Goal: Task Accomplishment & Management: Use online tool/utility

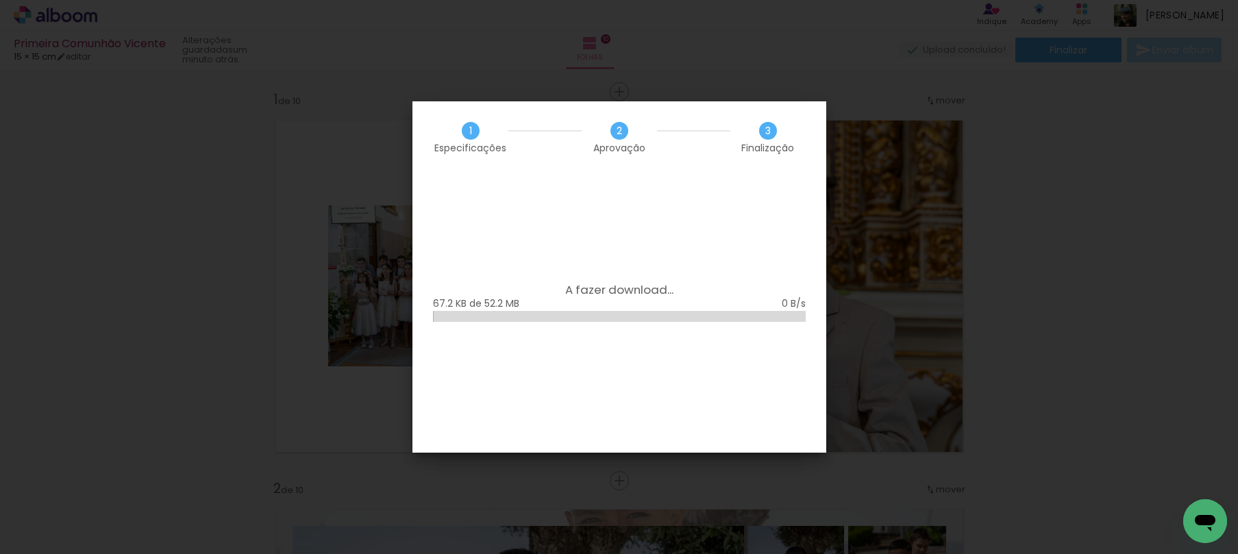
scroll to position [5801, 0]
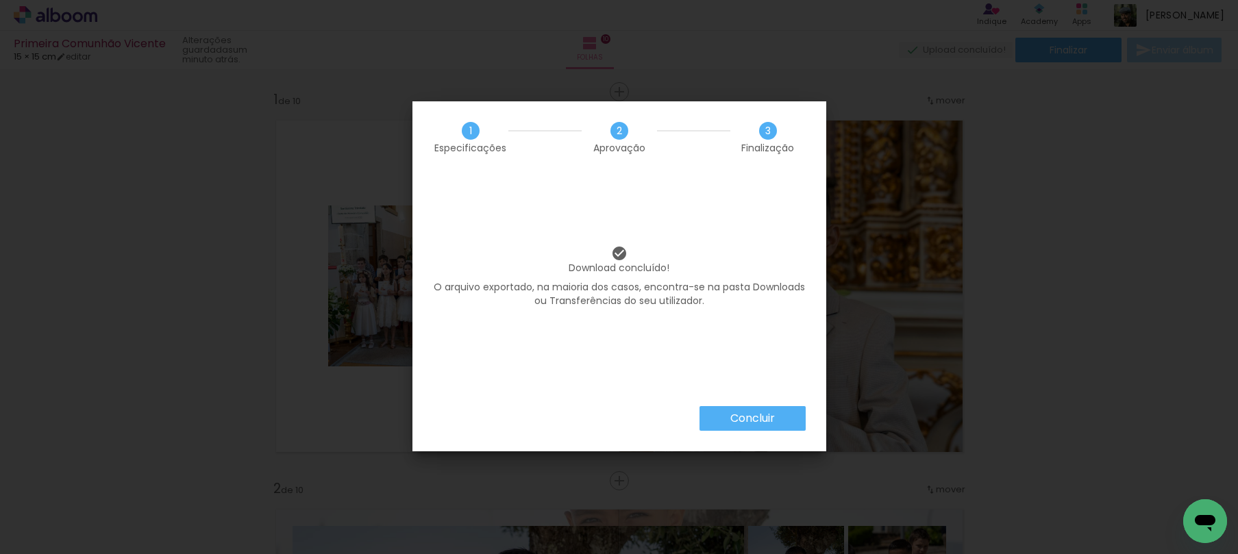
click at [0, 0] on slot "Concluir" at bounding box center [0, 0] width 0 height 0
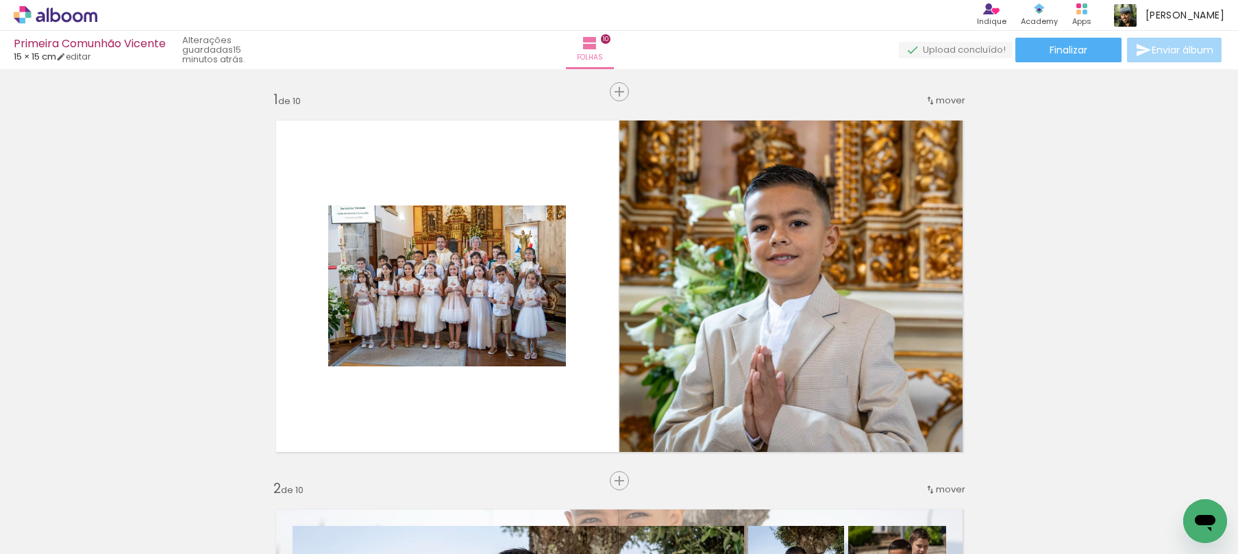
scroll to position [5801, 0]
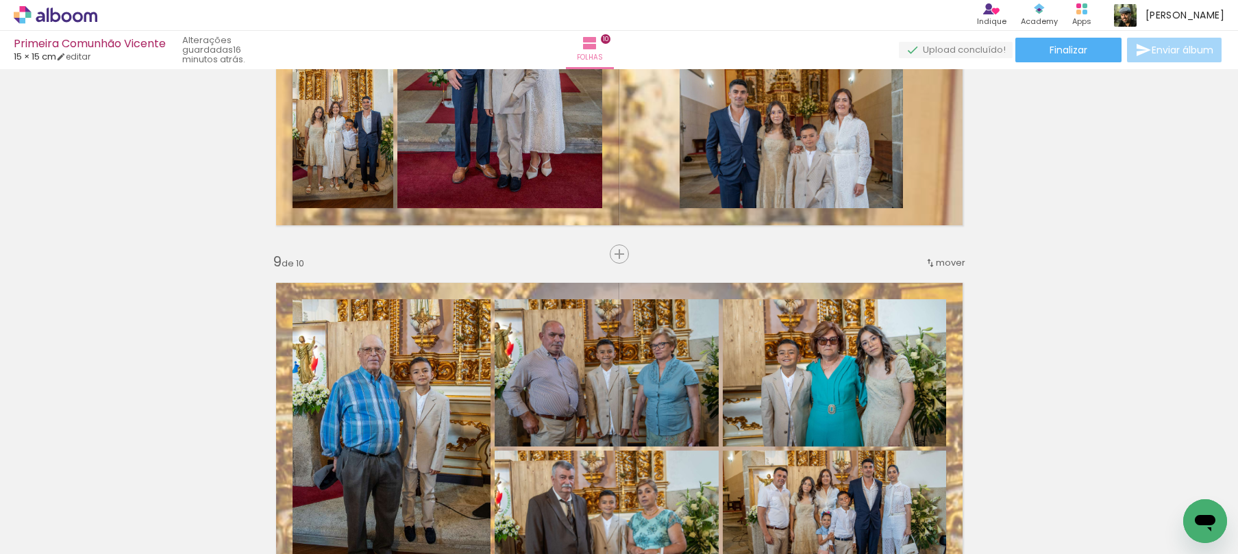
scroll to position [2703, 0]
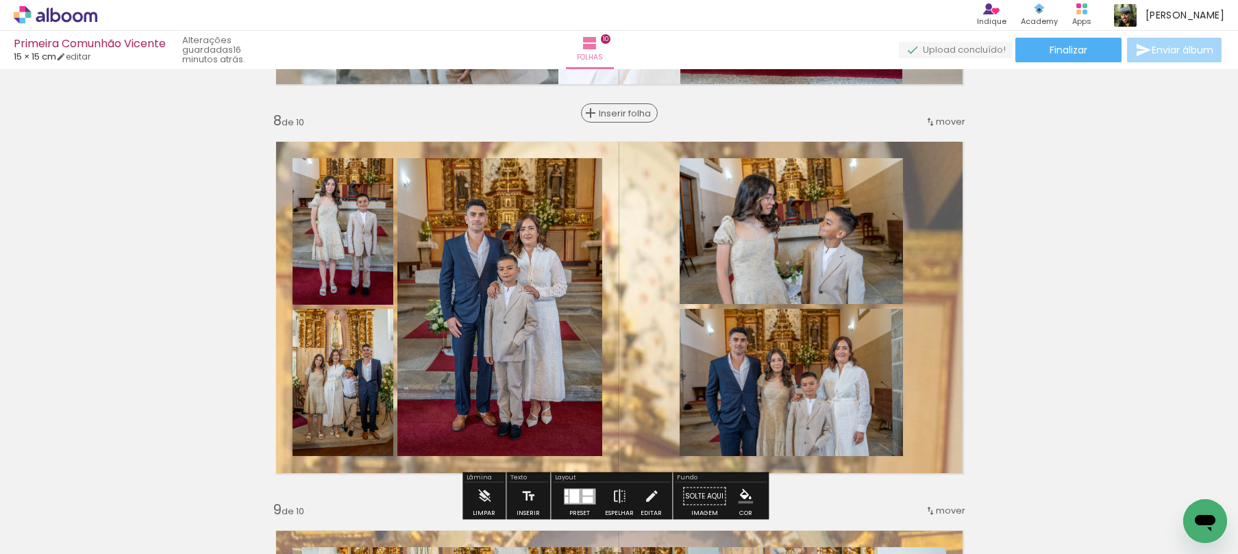
click at [613, 118] on span "Inserir folha" at bounding box center [625, 113] width 53 height 9
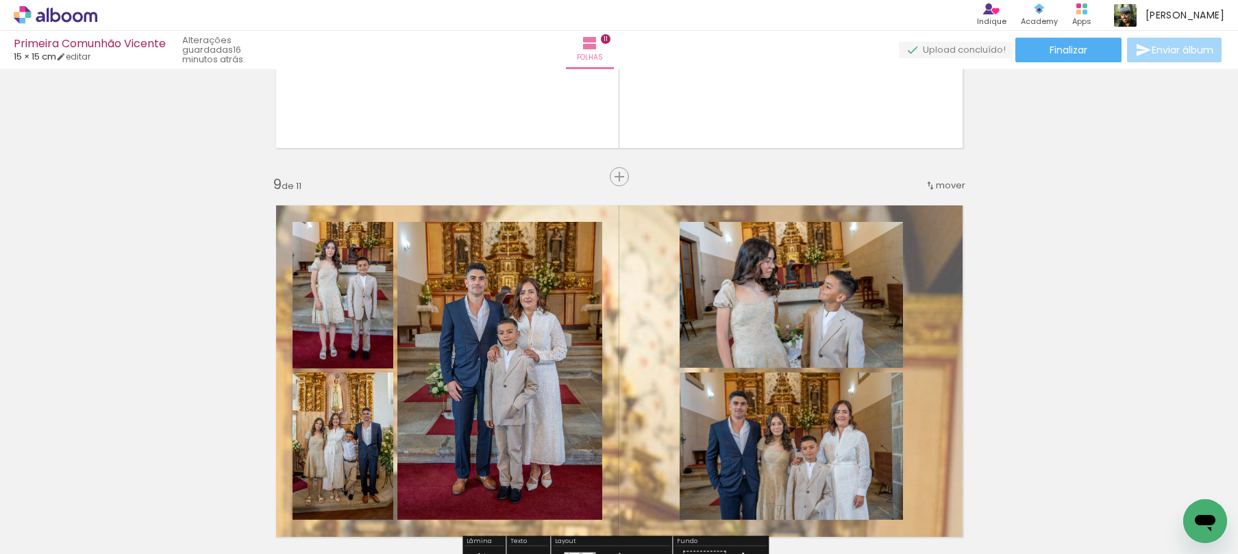
scroll to position [3022, 0]
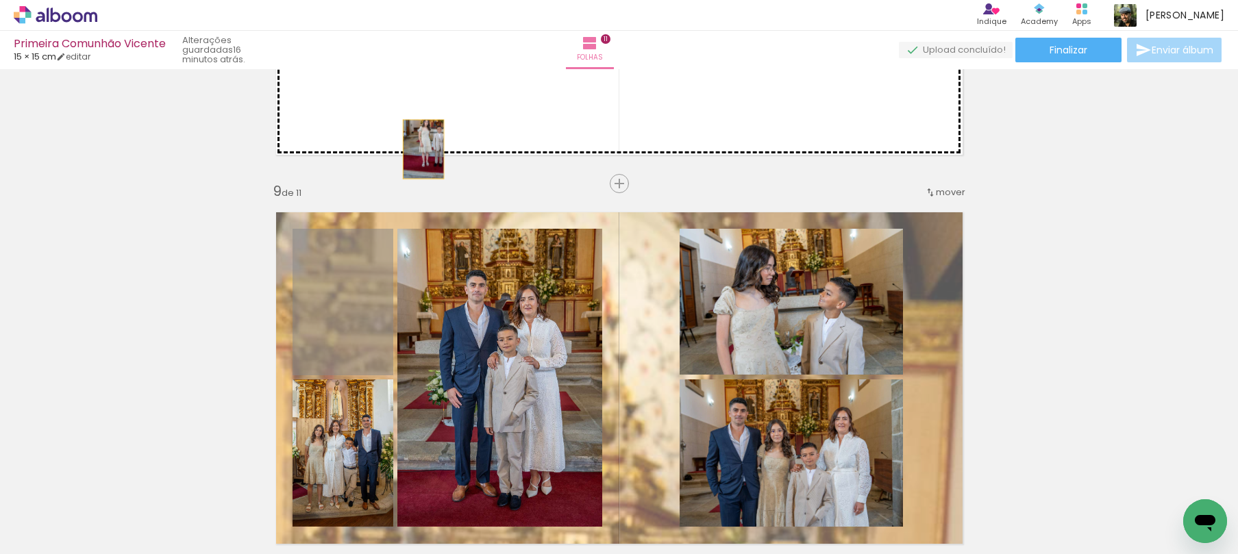
drag, startPoint x: 339, startPoint y: 319, endPoint x: 430, endPoint y: 130, distance: 209.0
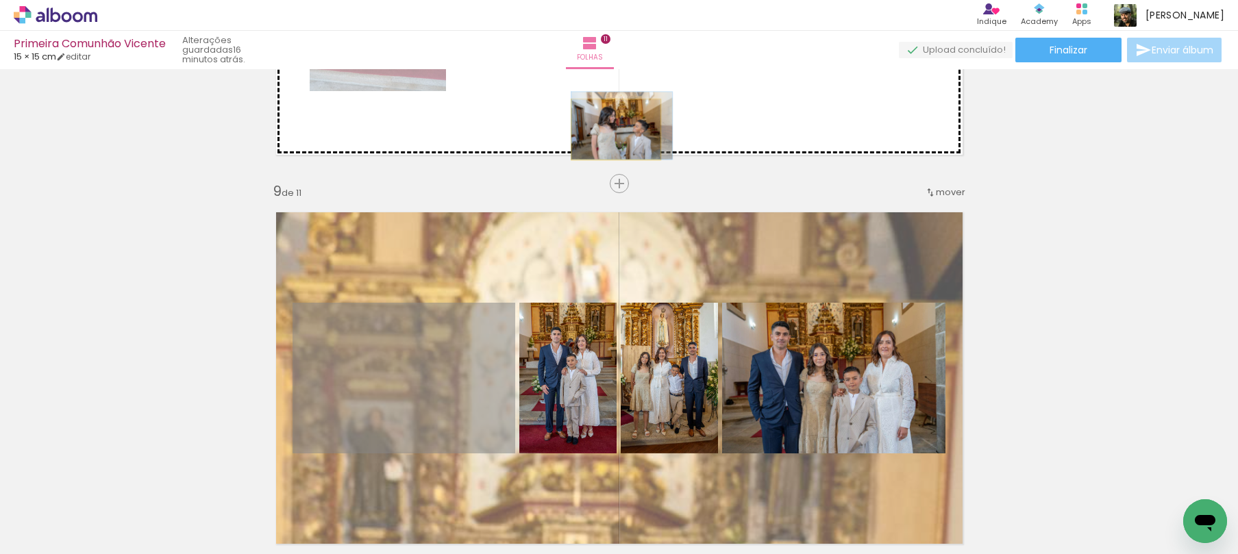
drag, startPoint x: 475, startPoint y: 390, endPoint x: 645, endPoint y: 90, distance: 344.3
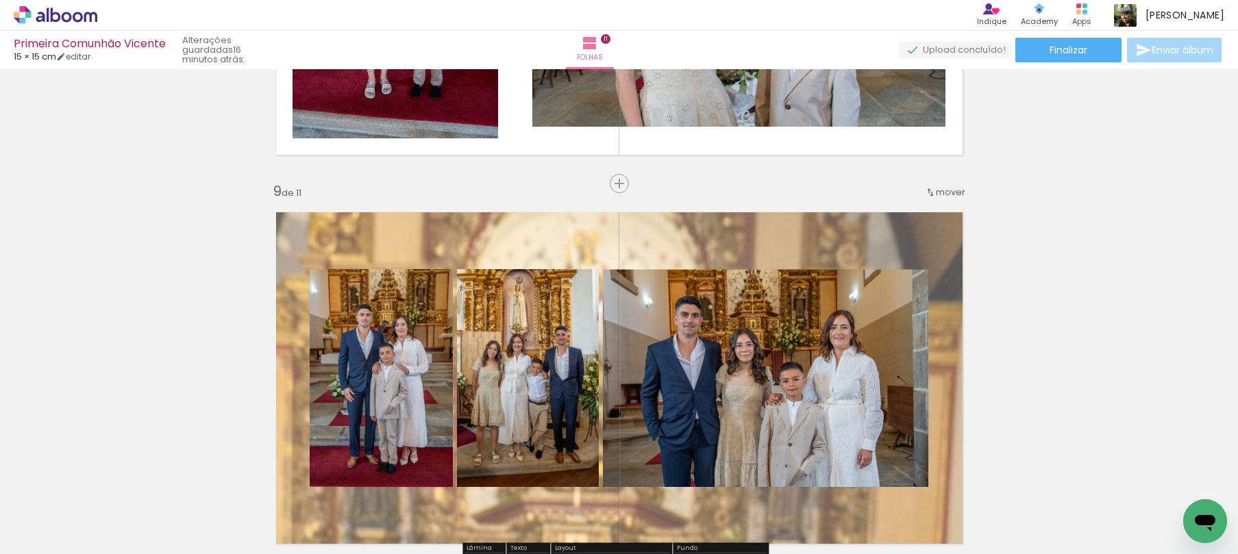
click at [940, 190] on span "mover" at bounding box center [950, 192] width 29 height 13
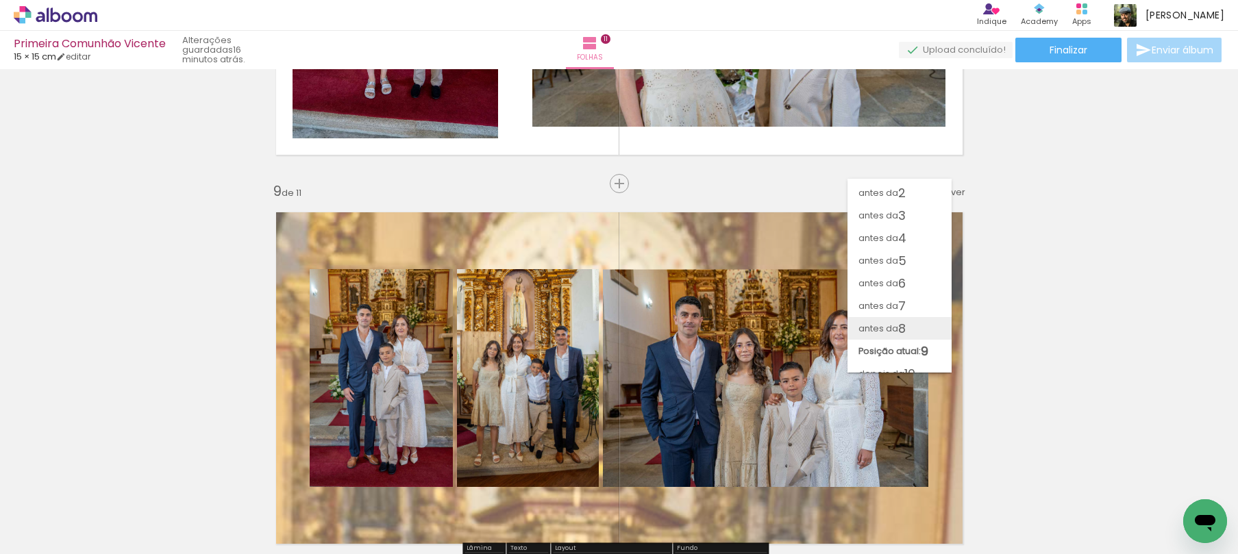
click at [911, 325] on paper-item "antes da 8" at bounding box center [900, 328] width 104 height 23
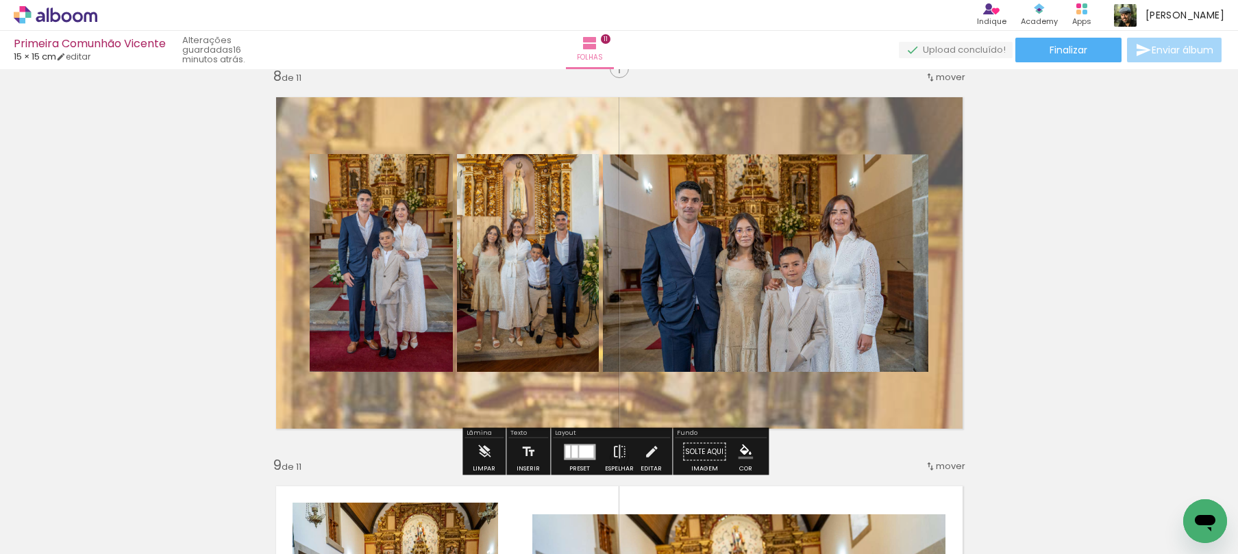
scroll to position [2742, 0]
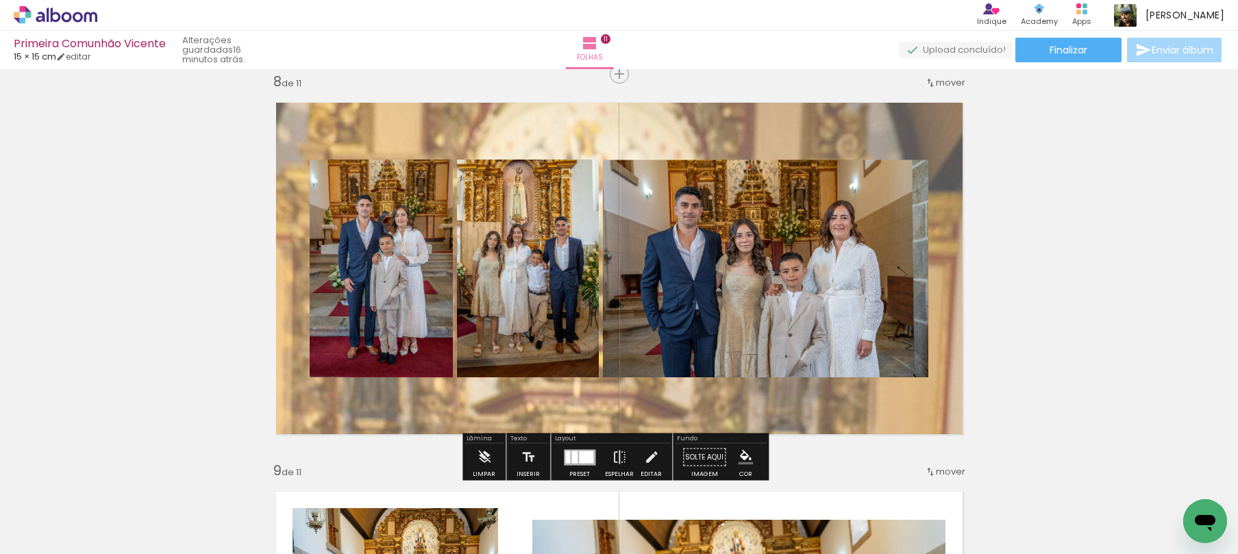
click at [572, 455] on div at bounding box center [575, 457] width 6 height 12
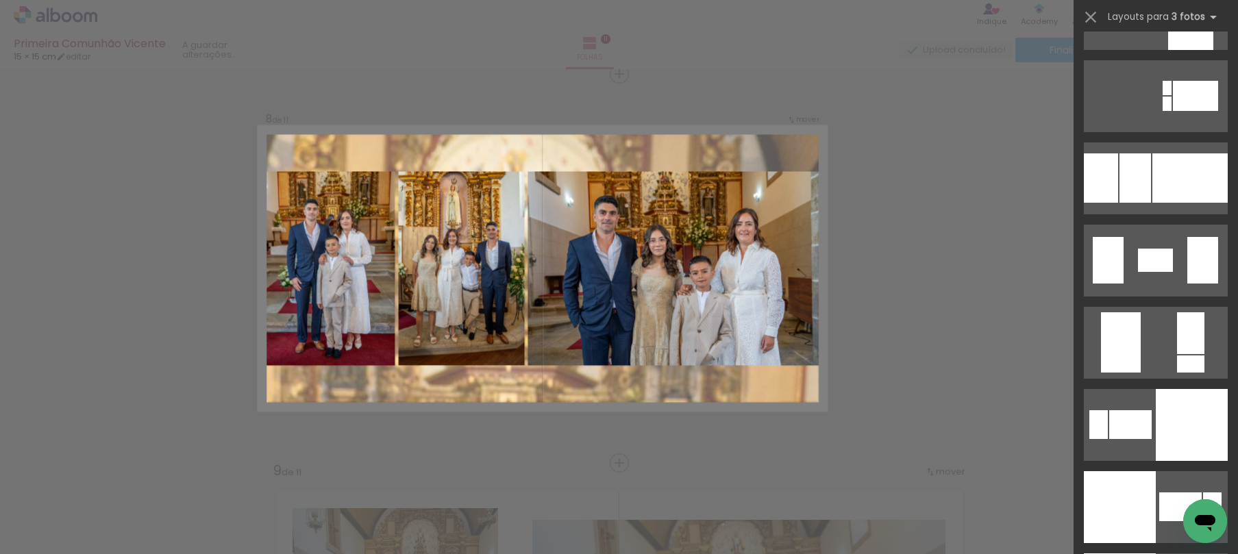
scroll to position [2696, 0]
click at [1159, 166] on div at bounding box center [1190, 177] width 75 height 49
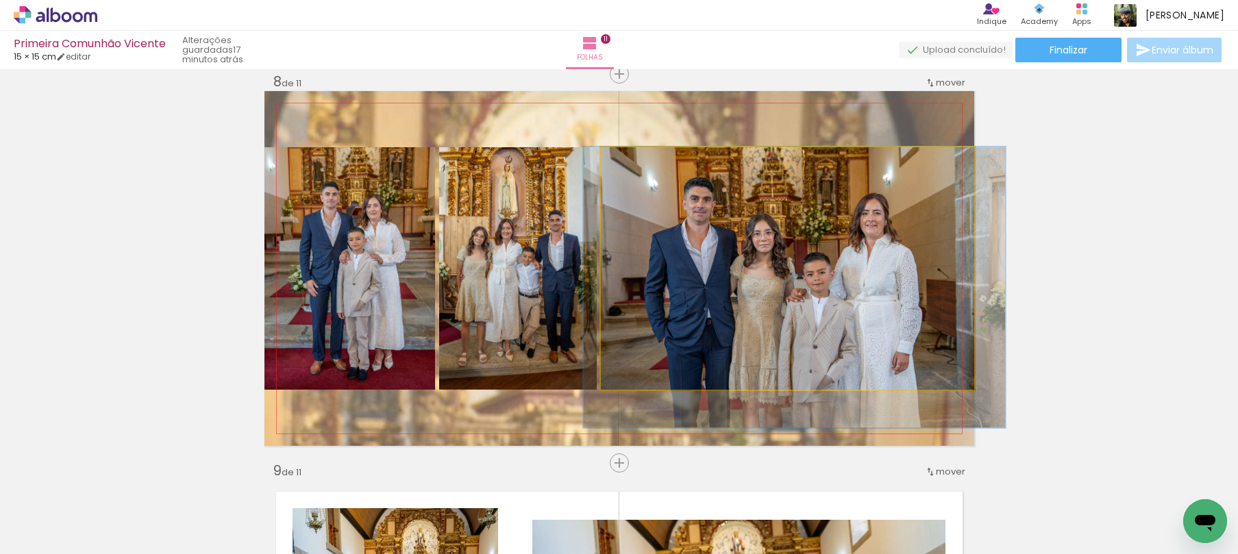
click at [789, 277] on quentale-photo at bounding box center [787, 268] width 373 height 243
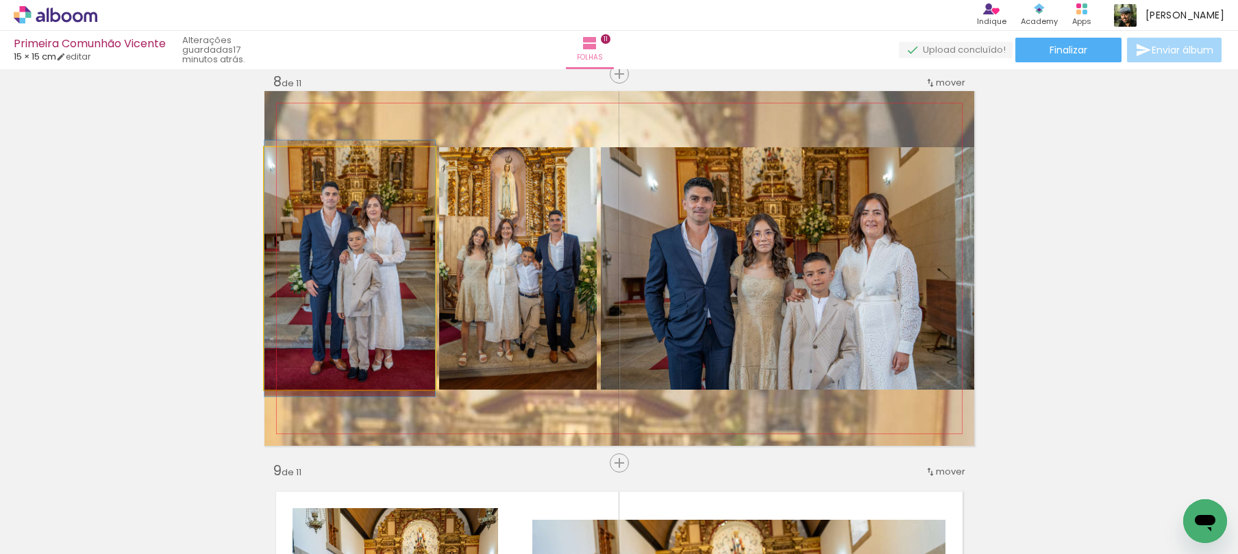
drag, startPoint x: 363, startPoint y: 276, endPoint x: 379, endPoint y: 274, distance: 16.6
click at [363, 276] on quentale-photo at bounding box center [350, 268] width 171 height 243
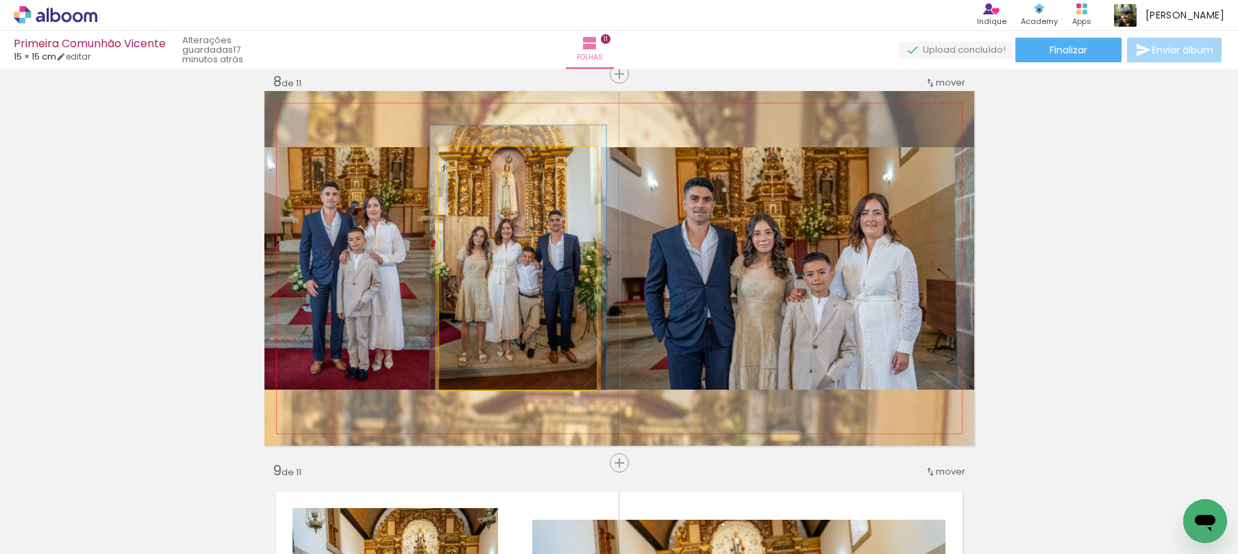
click at [465, 283] on quentale-photo at bounding box center [518, 268] width 158 height 243
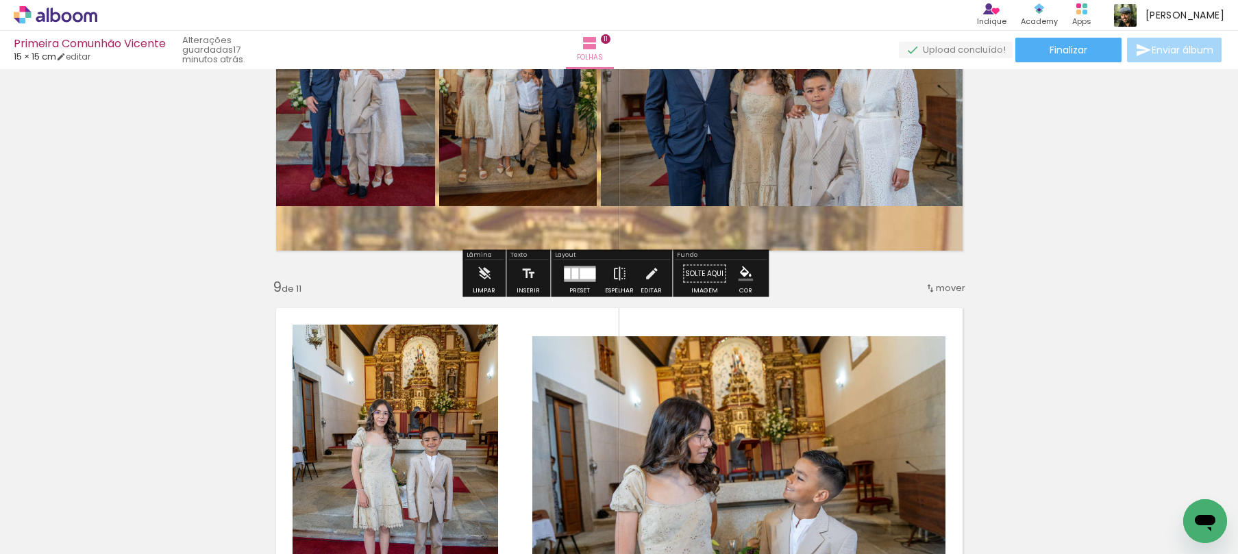
scroll to position [3121, 0]
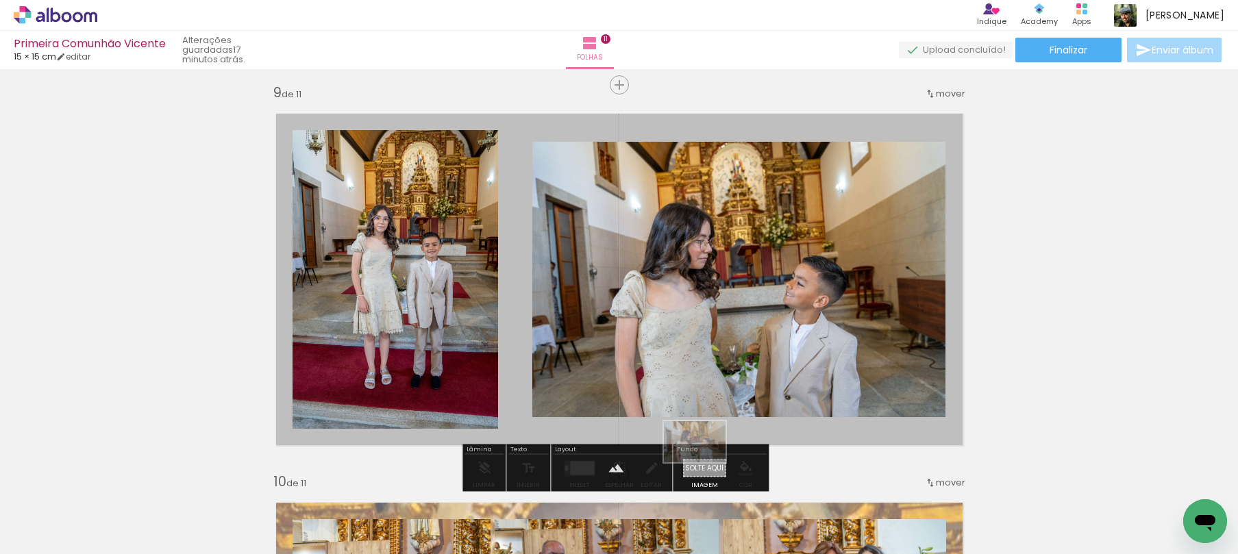
drag, startPoint x: 364, startPoint y: 508, endPoint x: 705, endPoint y: 463, distance: 344.2
click at [705, 463] on quentale-workspace at bounding box center [619, 277] width 1238 height 554
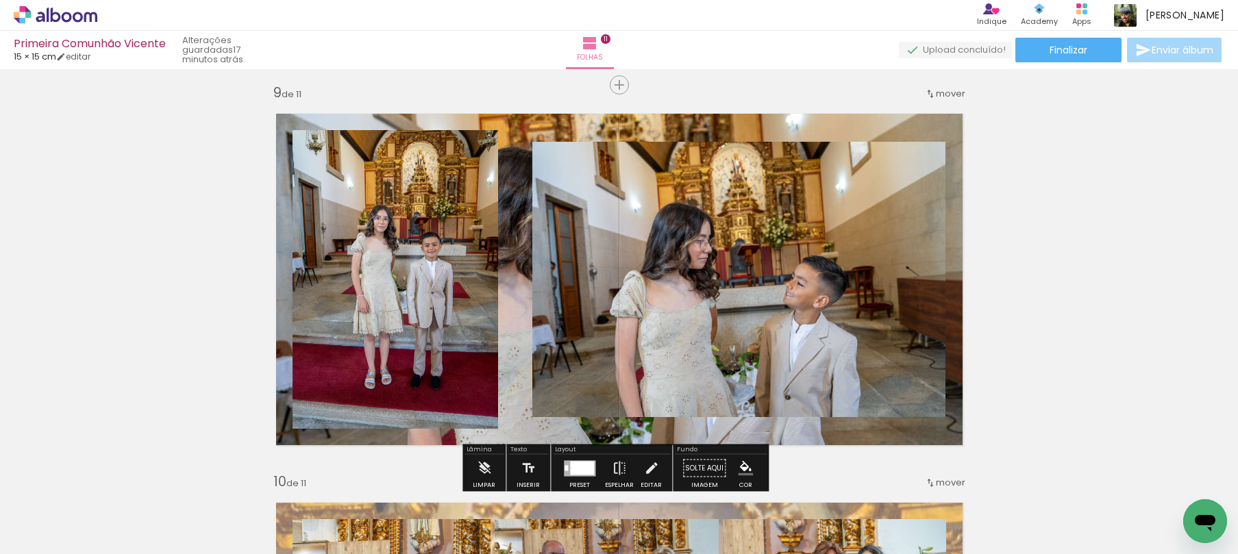
click at [696, 125] on quentale-layouter at bounding box center [620, 279] width 710 height 355
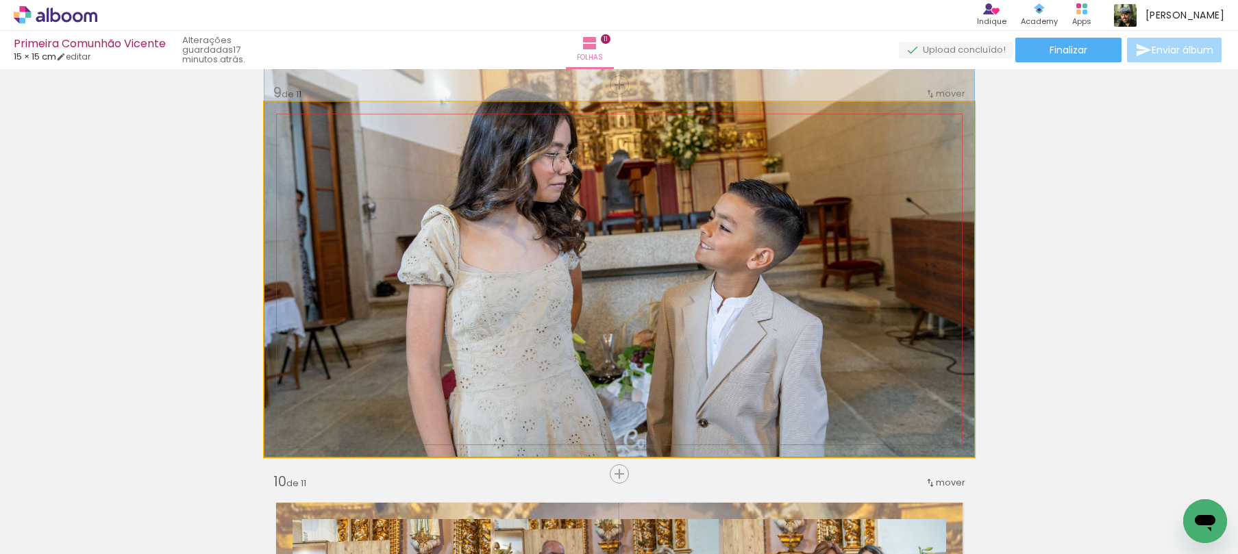
drag, startPoint x: 704, startPoint y: 395, endPoint x: 702, endPoint y: 291, distance: 104.2
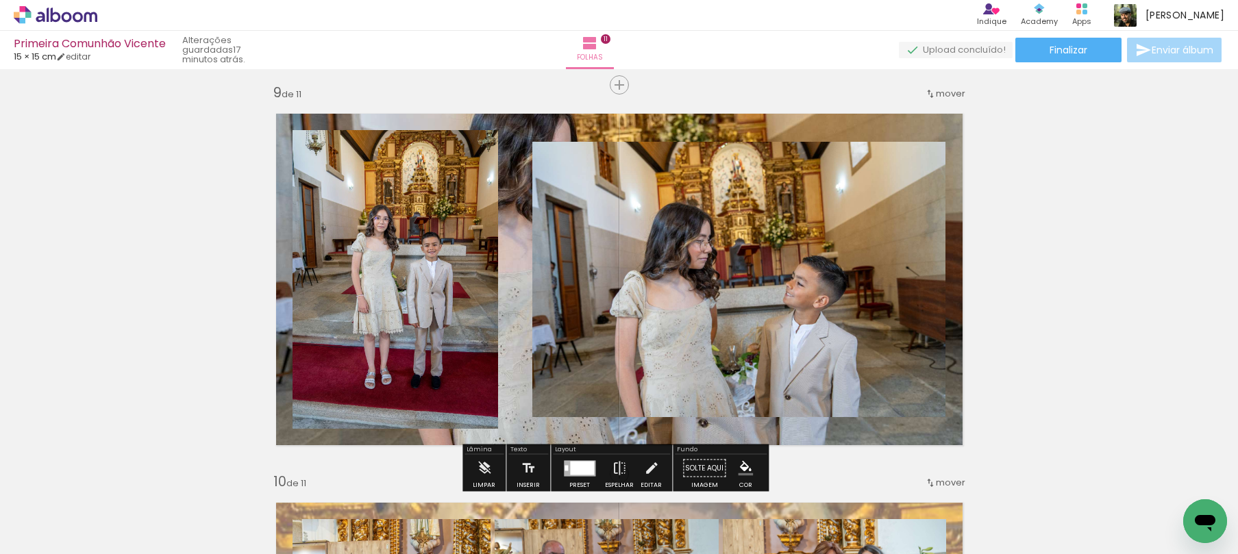
click at [687, 132] on quentale-layouter at bounding box center [620, 279] width 710 height 355
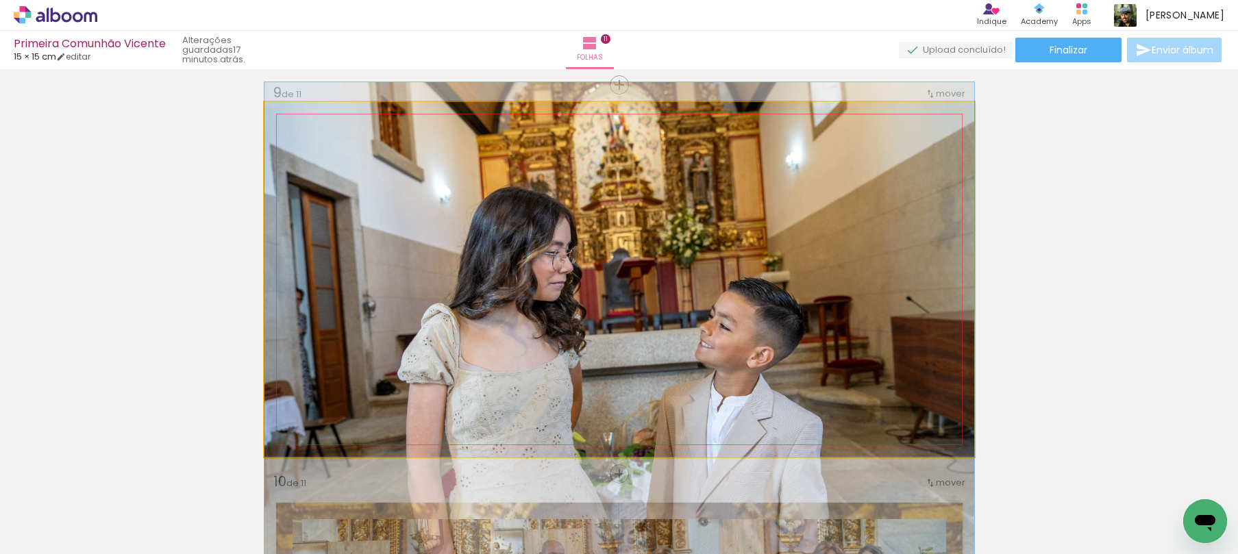
drag, startPoint x: 711, startPoint y: 125, endPoint x: 706, endPoint y: 229, distance: 104.3
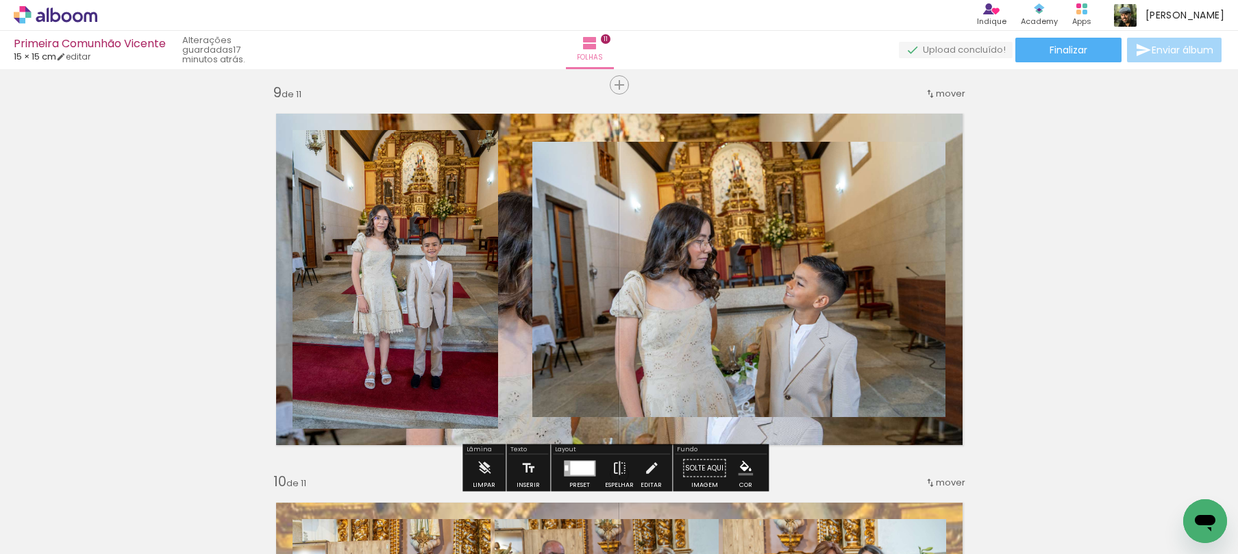
click at [747, 123] on quentale-layouter at bounding box center [620, 279] width 710 height 355
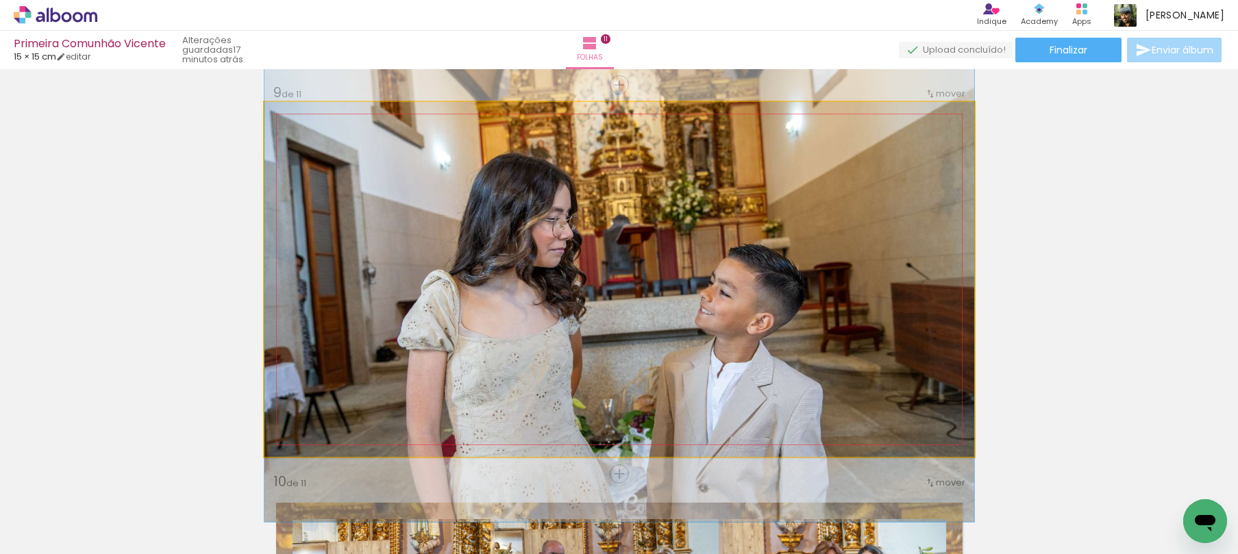
drag, startPoint x: 737, startPoint y: 152, endPoint x: 746, endPoint y: 111, distance: 42.1
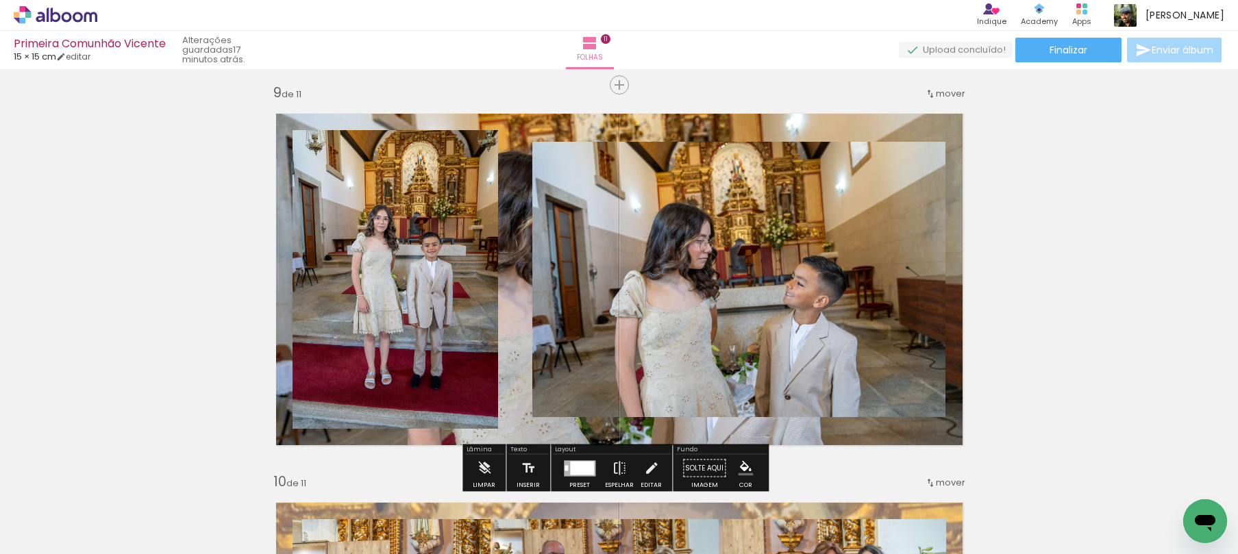
click at [559, 120] on quentale-layouter at bounding box center [620, 279] width 710 height 355
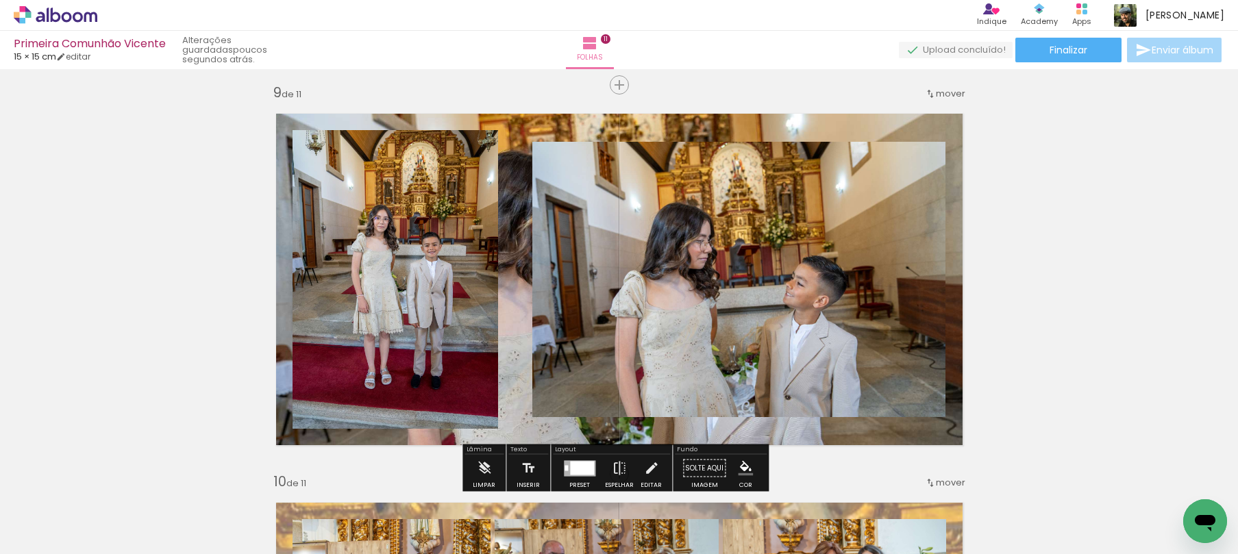
click at [519, 166] on quentale-layouter at bounding box center [620, 279] width 710 height 355
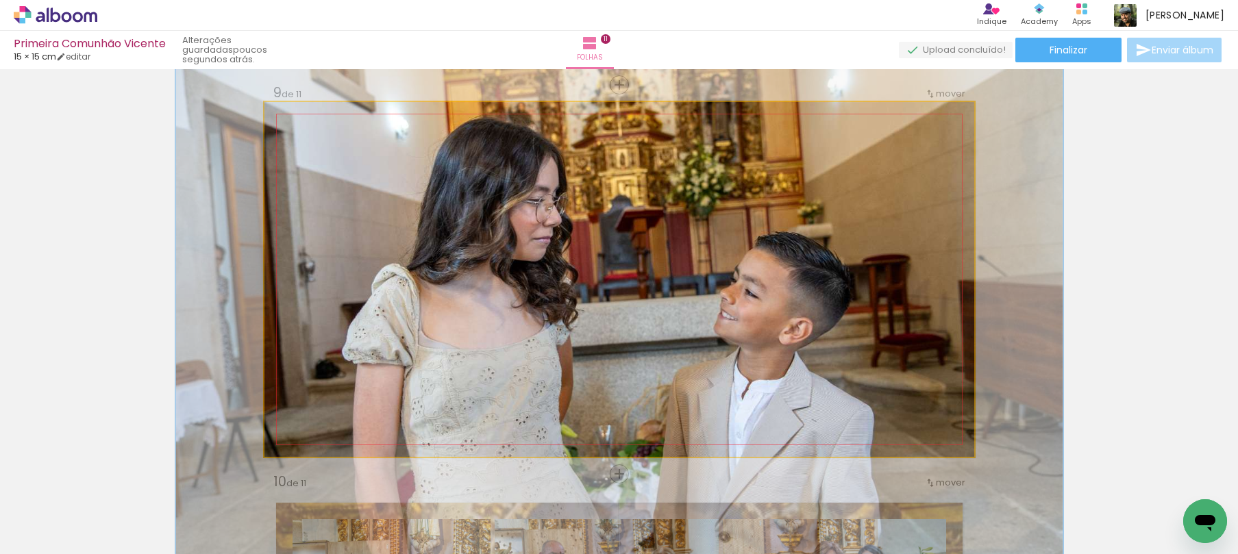
drag, startPoint x: 307, startPoint y: 138, endPoint x: 323, endPoint y: 139, distance: 16.5
click at [323, 139] on div at bounding box center [329, 137] width 12 height 12
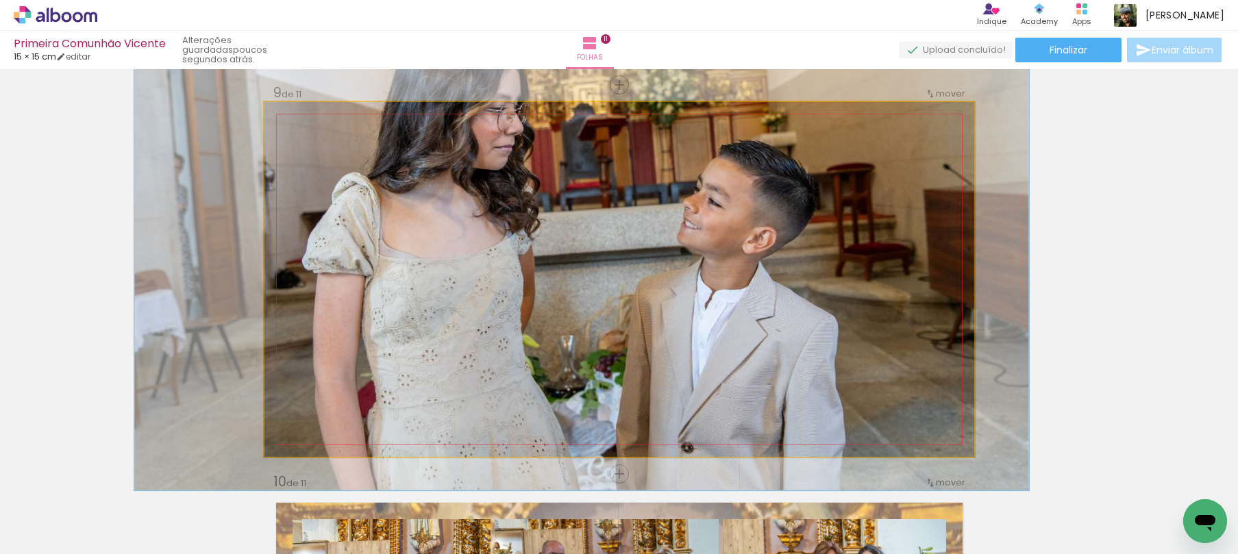
drag, startPoint x: 759, startPoint y: 379, endPoint x: 722, endPoint y: 288, distance: 98.6
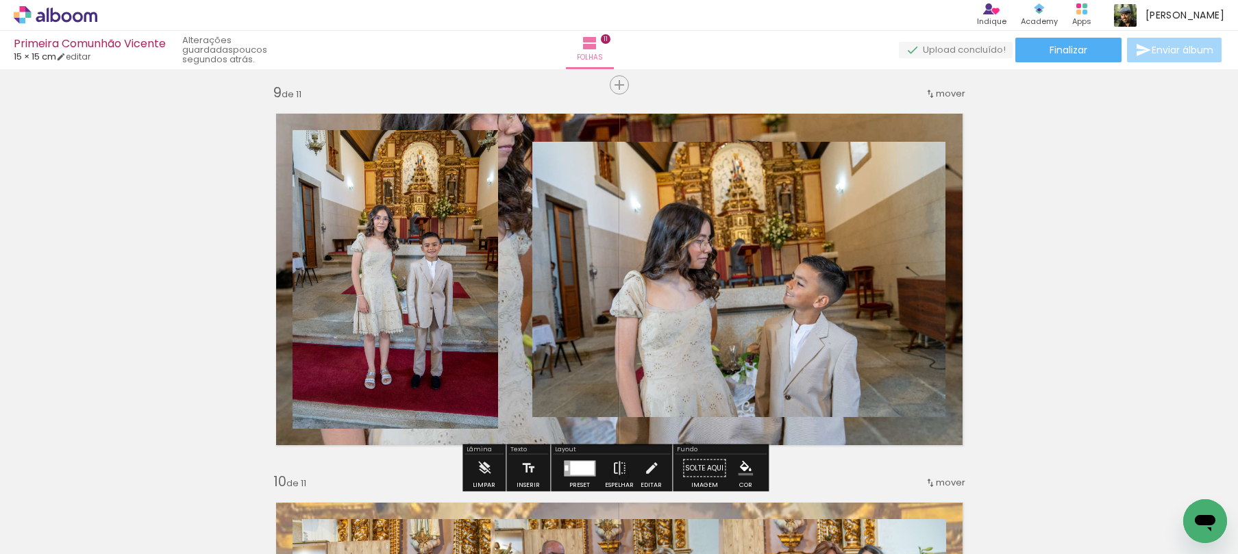
click at [798, 432] on quentale-layouter at bounding box center [620, 279] width 710 height 355
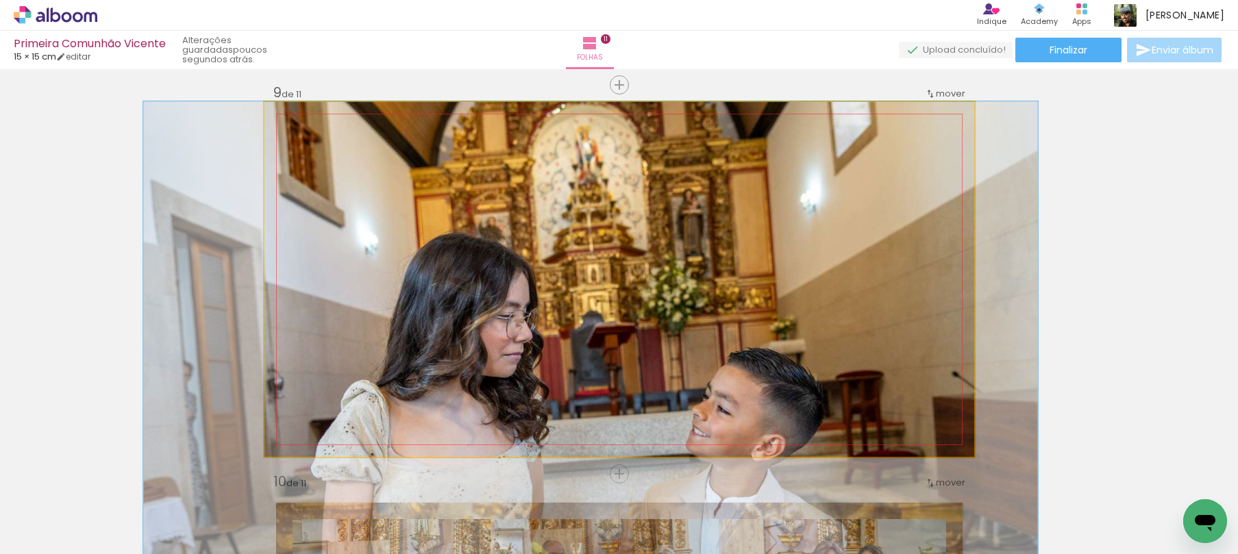
drag, startPoint x: 735, startPoint y: 192, endPoint x: 743, endPoint y: 428, distance: 236.5
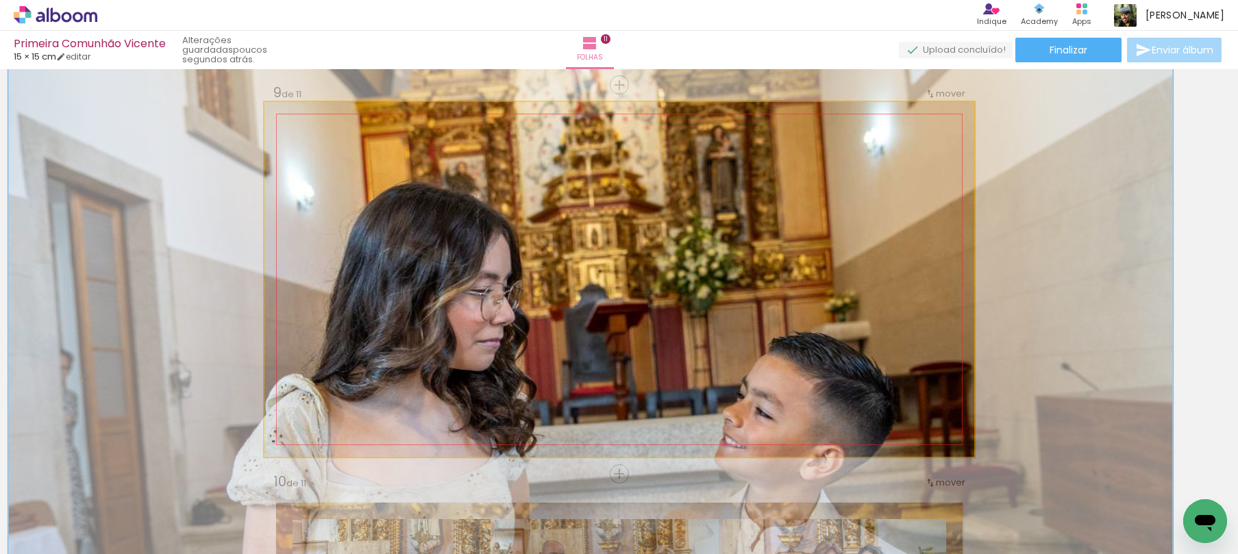
drag, startPoint x: 329, startPoint y: 134, endPoint x: 481, endPoint y: 140, distance: 152.3
click at [353, 140] on div at bounding box center [351, 137] width 22 height 22
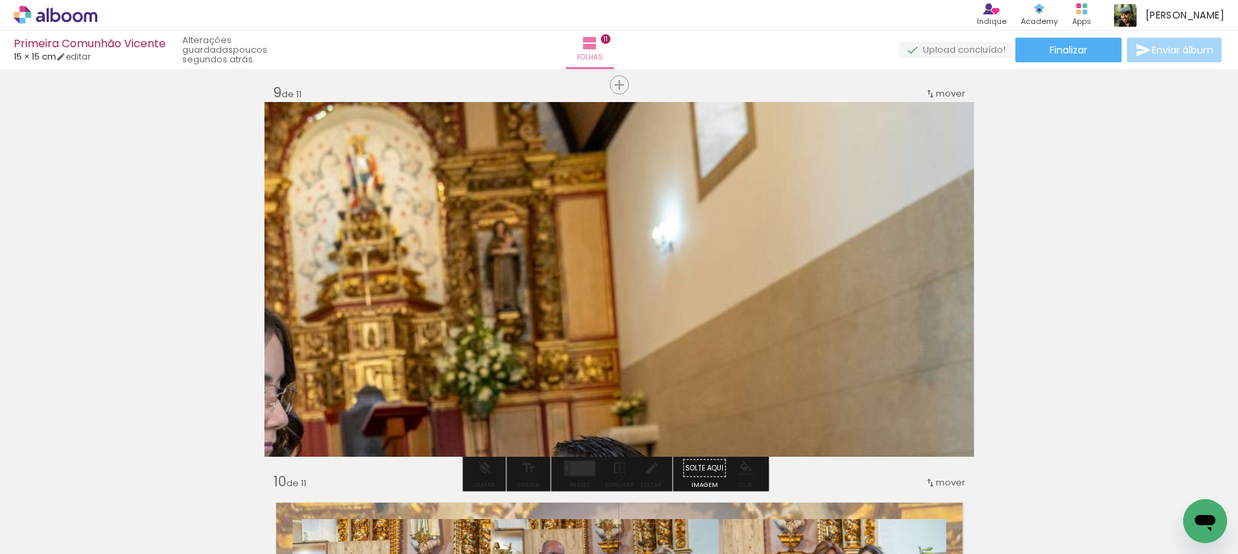
drag, startPoint x: 519, startPoint y: 140, endPoint x: 321, endPoint y: 356, distance: 293.4
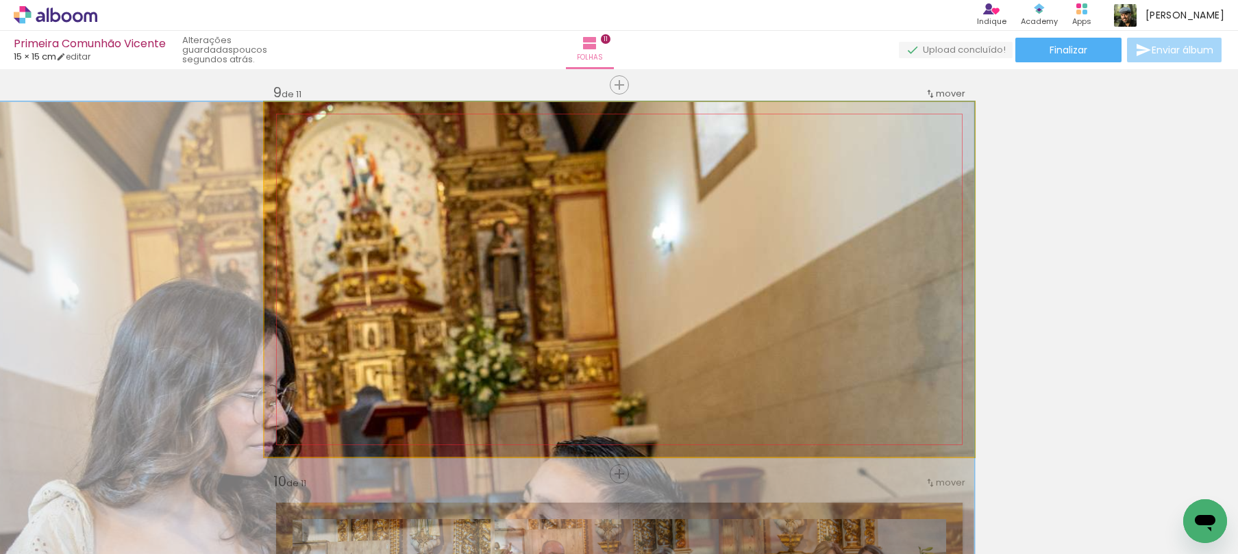
drag, startPoint x: 573, startPoint y: 268, endPoint x: 567, endPoint y: 319, distance: 51.8
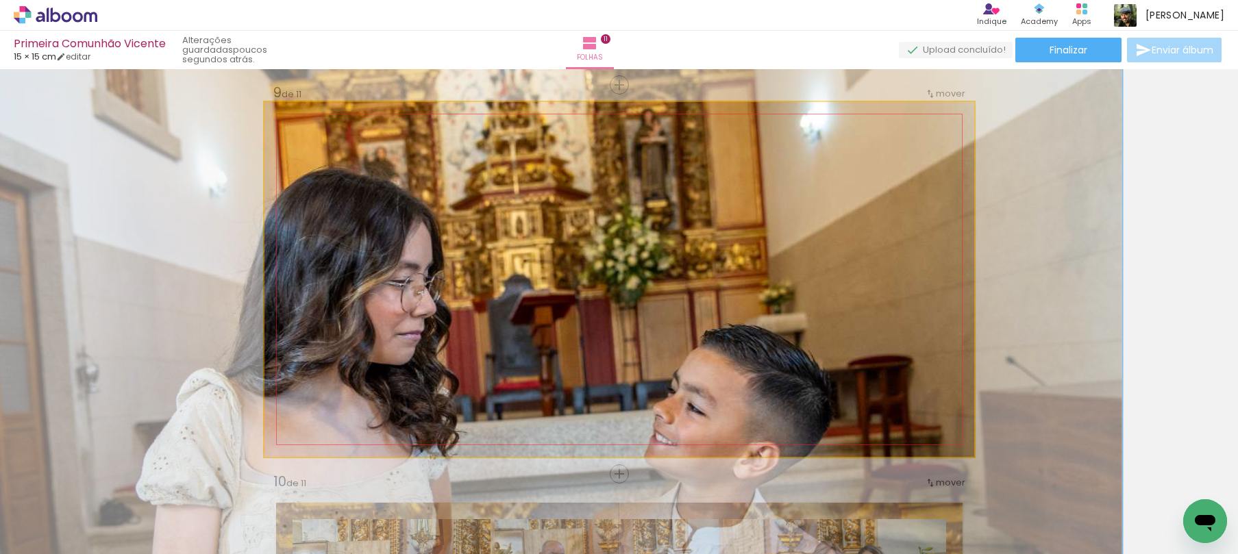
drag, startPoint x: 450, startPoint y: 259, endPoint x: 597, endPoint y: 144, distance: 186.4
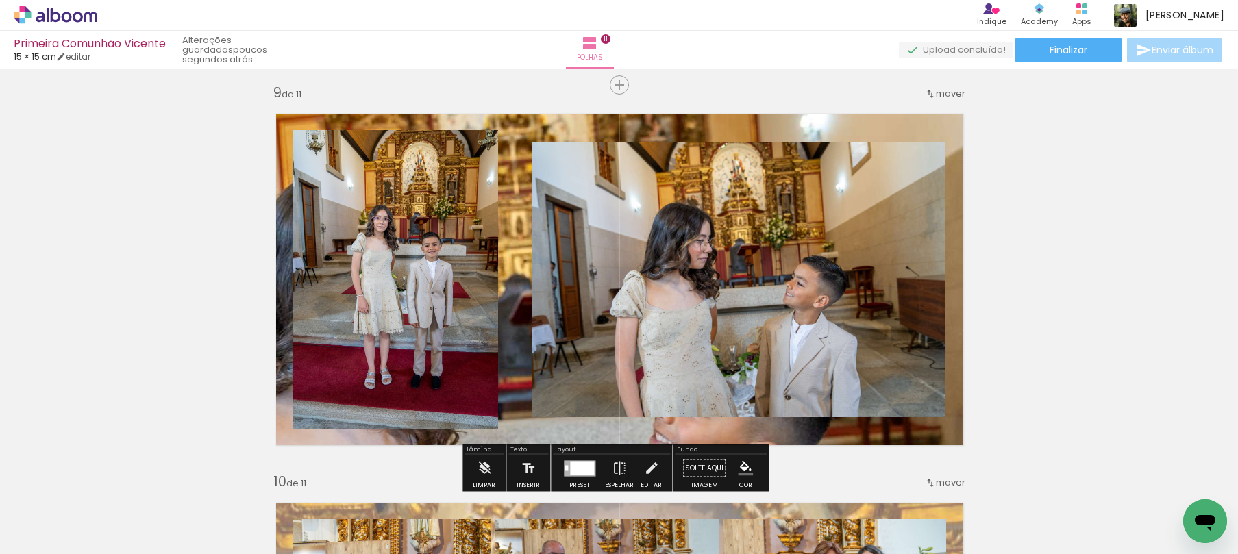
click at [770, 427] on quentale-layouter at bounding box center [620, 279] width 710 height 355
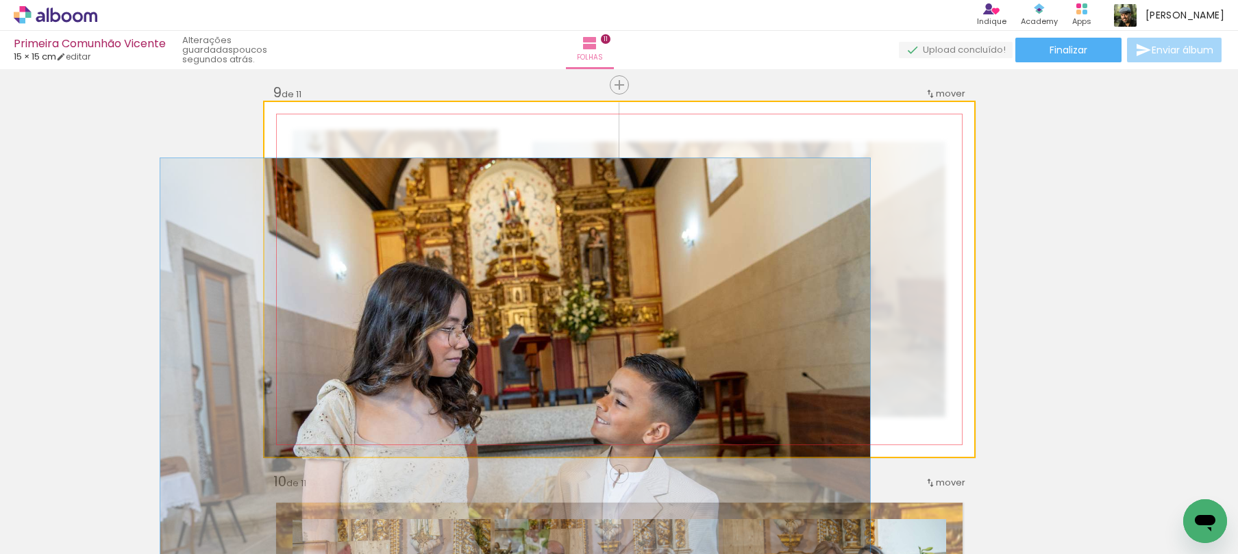
drag, startPoint x: 344, startPoint y: 138, endPoint x: 264, endPoint y: 144, distance: 80.4
click at [265, 144] on quentale-photo at bounding box center [620, 279] width 710 height 355
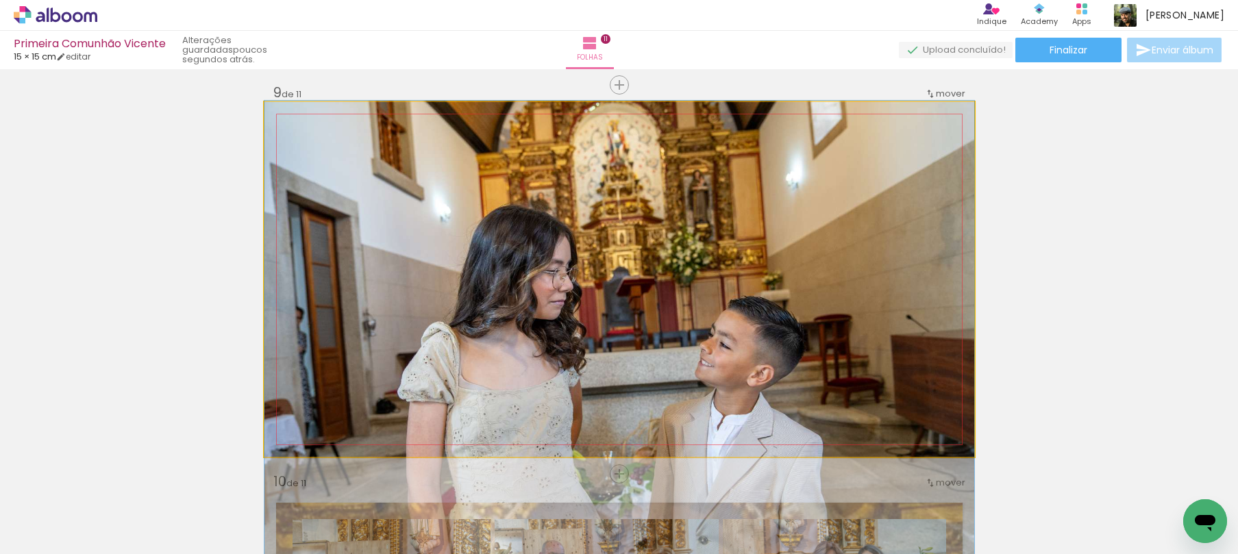
drag, startPoint x: 504, startPoint y: 289, endPoint x: 583, endPoint y: 230, distance: 98.4
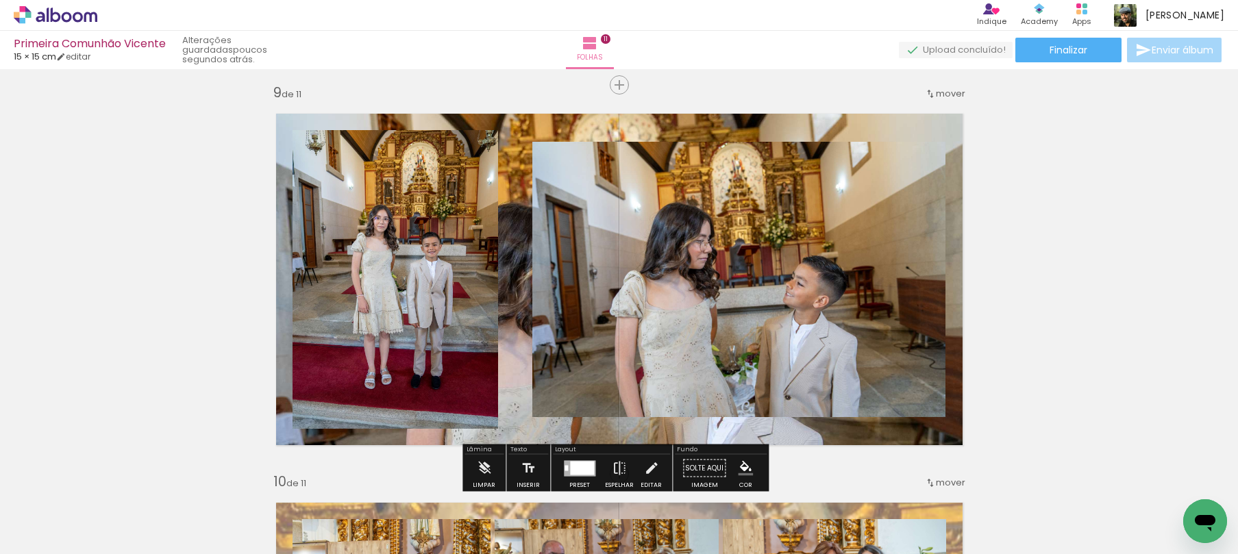
click at [497, 332] on quentale-layouter at bounding box center [620, 279] width 710 height 355
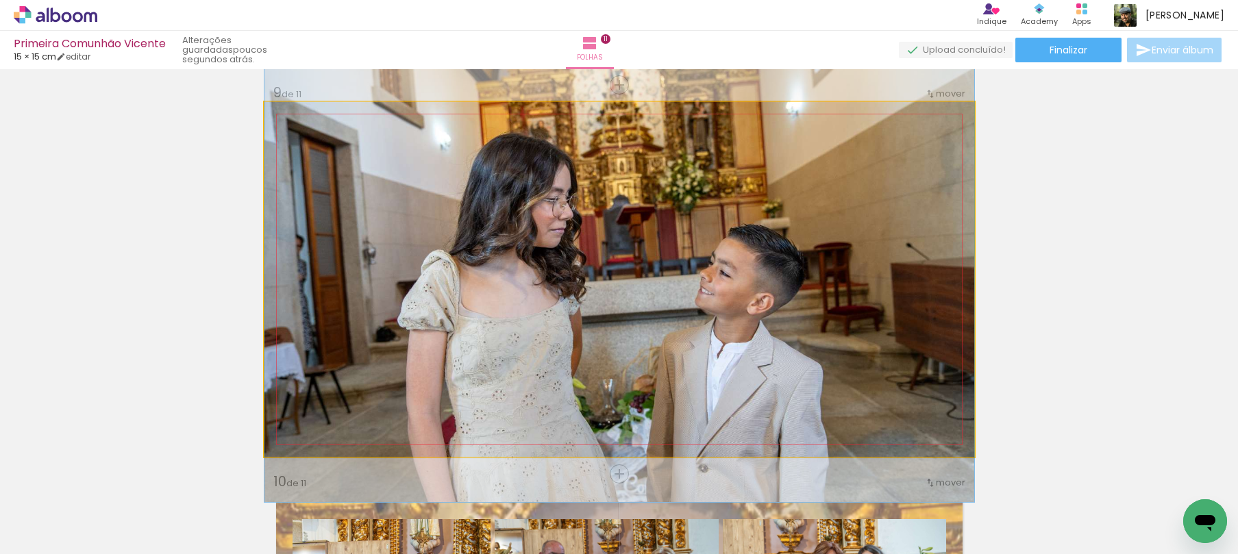
drag, startPoint x: 608, startPoint y: 404, endPoint x: 600, endPoint y: 341, distance: 62.9
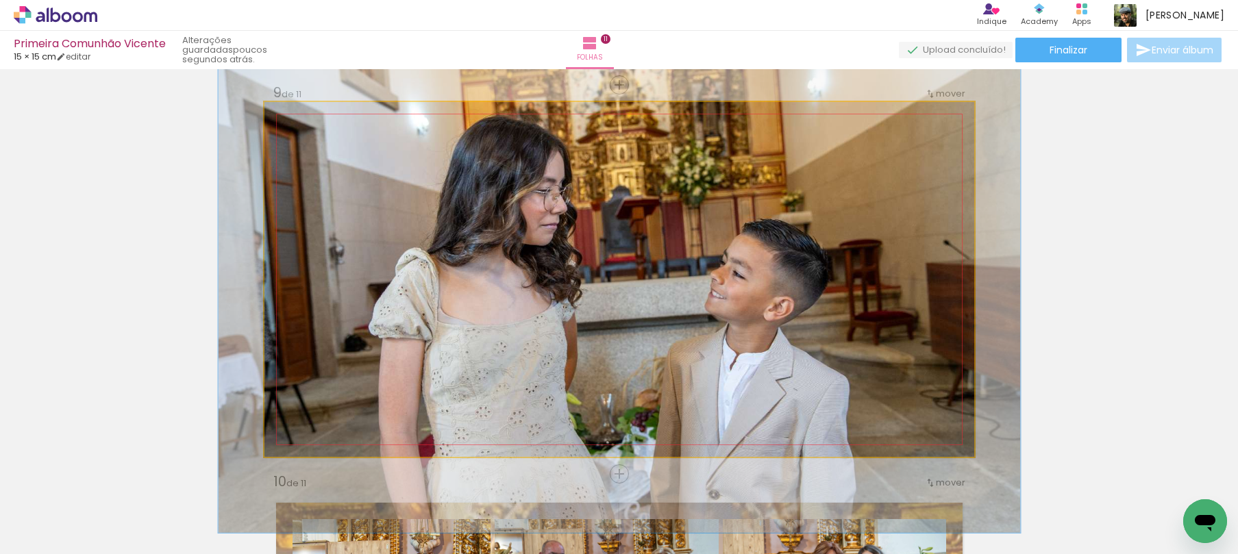
type paper-slider "113"
click at [317, 138] on div at bounding box center [323, 137] width 12 height 12
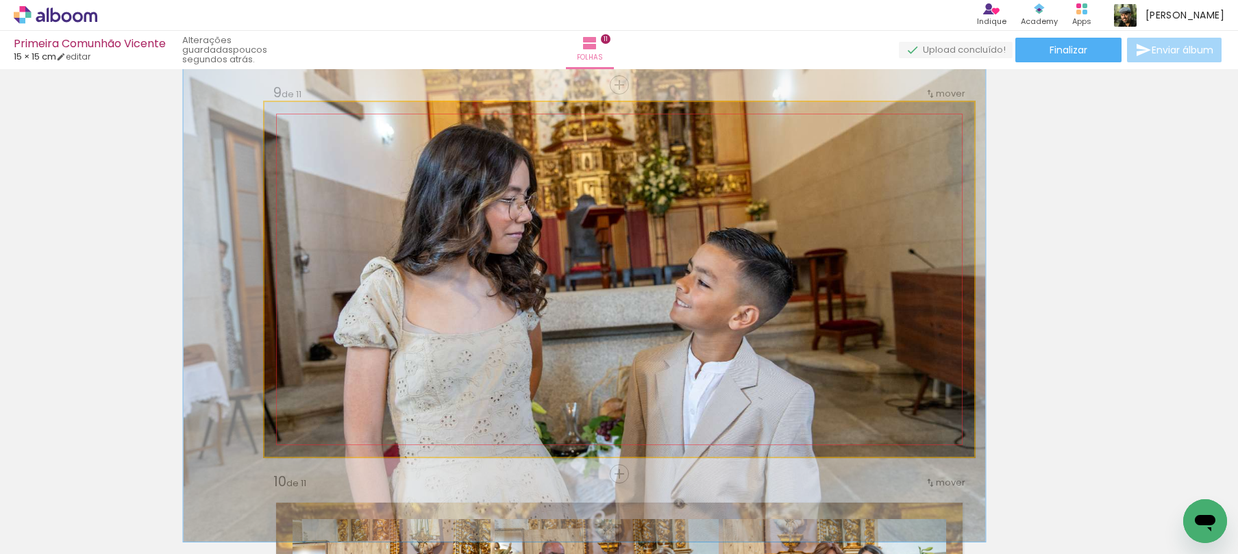
drag, startPoint x: 565, startPoint y: 201, endPoint x: 533, endPoint y: 207, distance: 32.0
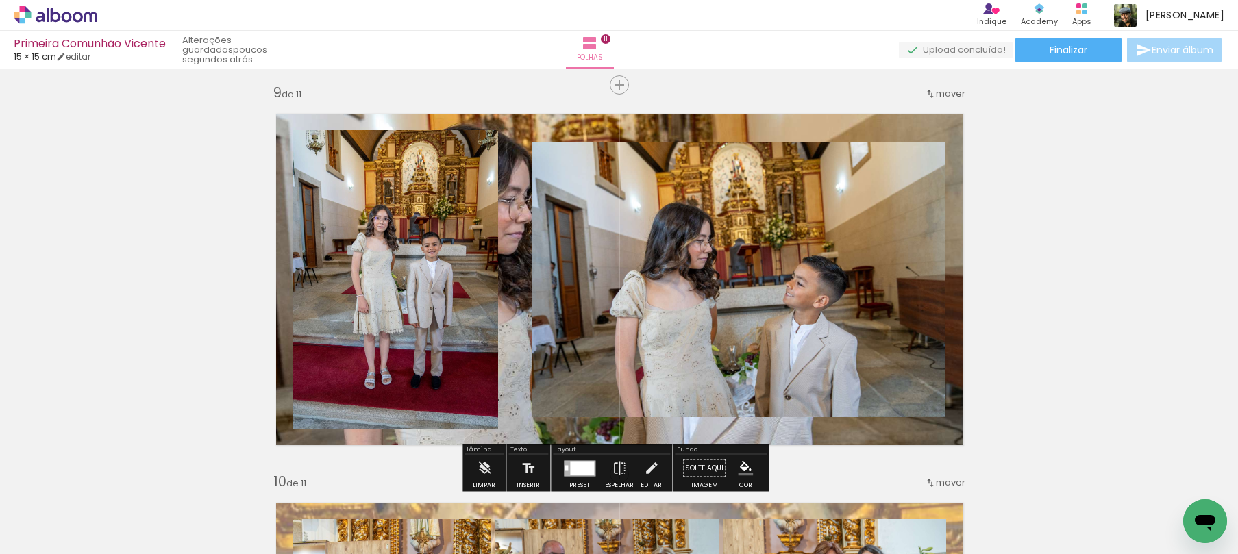
click at [539, 116] on quentale-layouter at bounding box center [620, 279] width 710 height 355
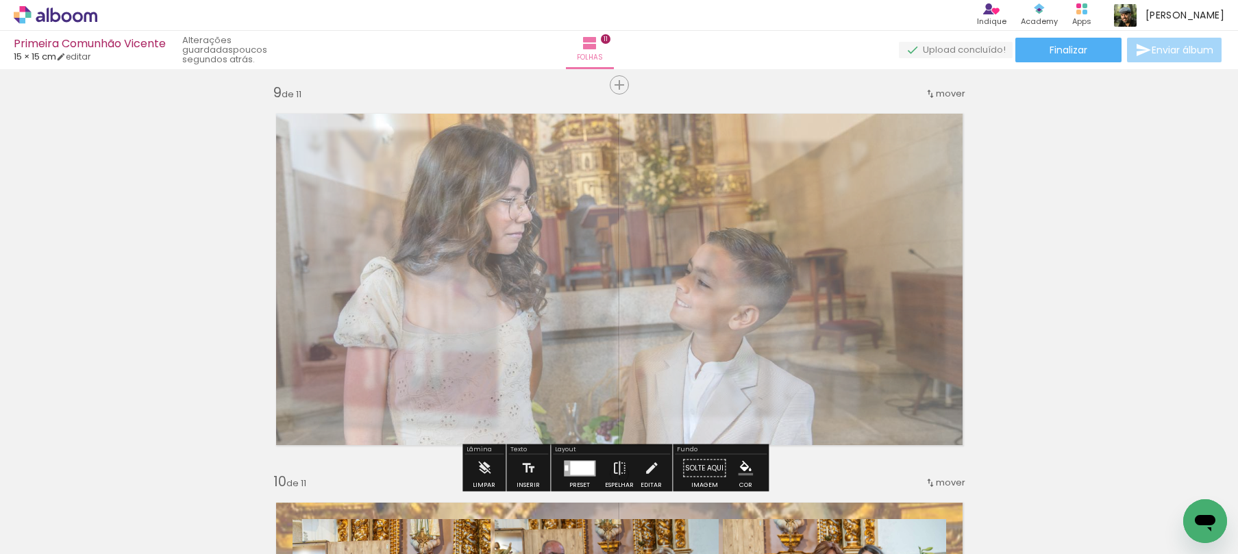
drag, startPoint x: 455, startPoint y: 134, endPoint x: 434, endPoint y: 171, distance: 43.3
type paper-slider "60"
click at [434, 171] on quentale-photo at bounding box center [620, 279] width 710 height 355
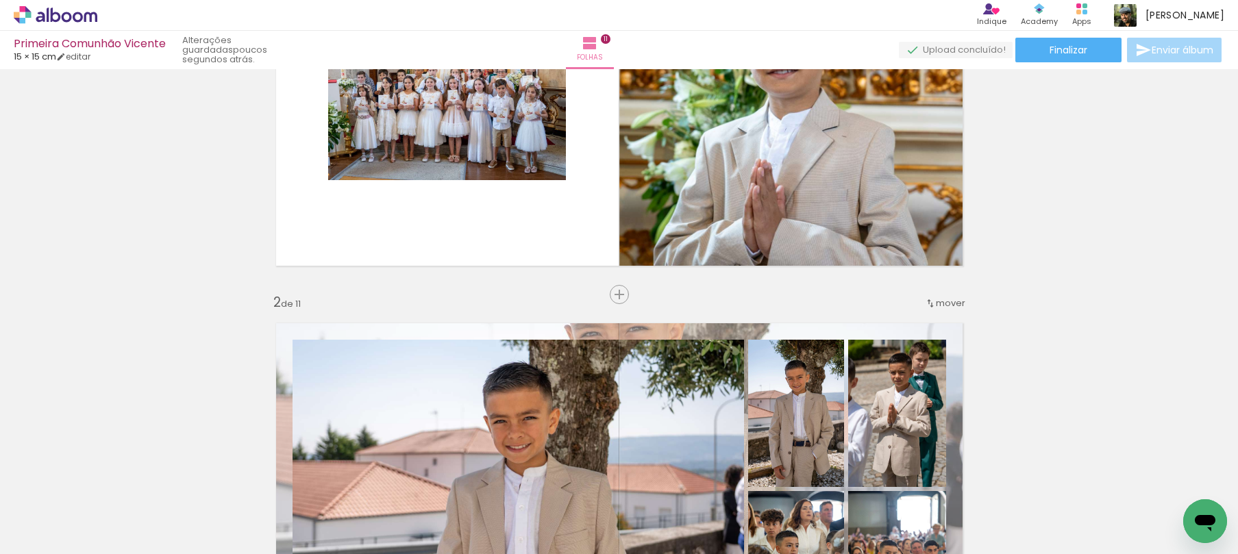
scroll to position [0, 0]
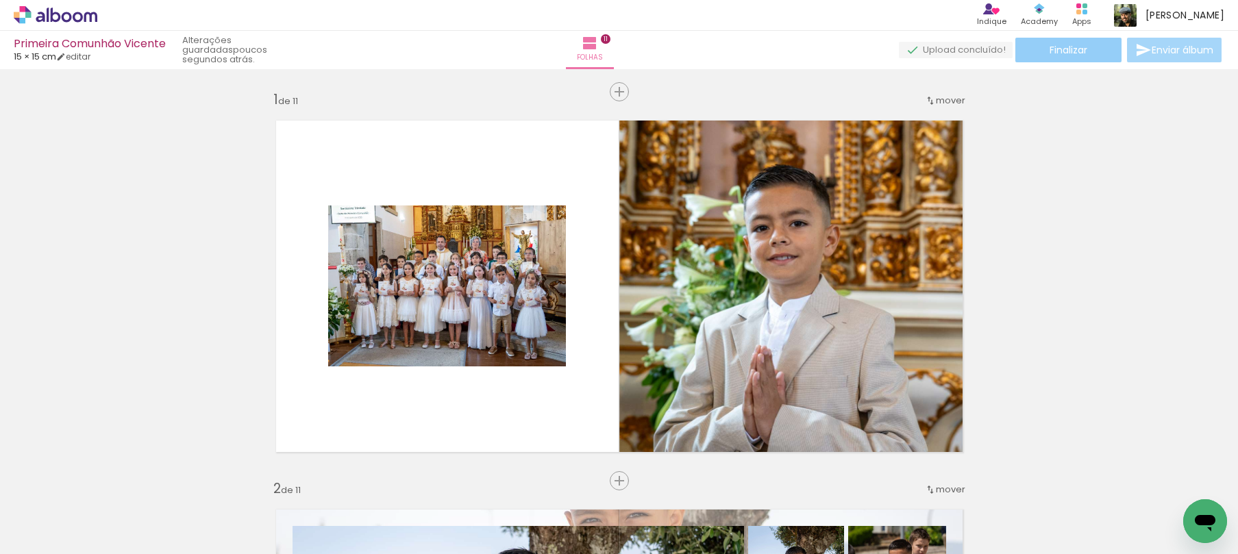
click at [1074, 55] on span "Finalizar" at bounding box center [1069, 50] width 38 height 10
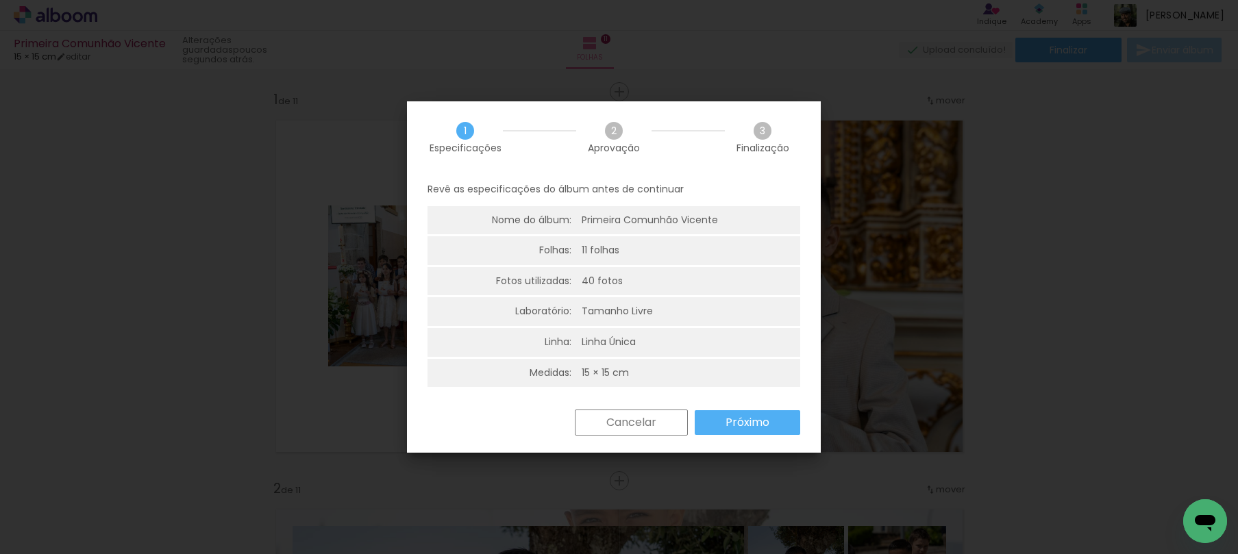
click at [0, 0] on slot "Próximo" at bounding box center [0, 0] width 0 height 0
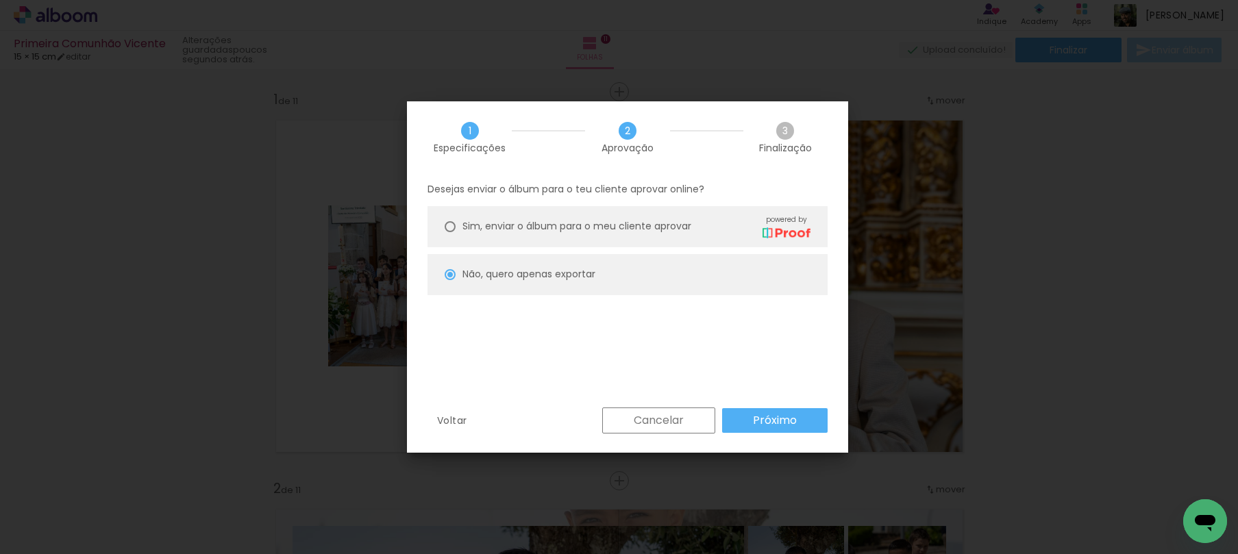
click at [807, 423] on paper-button "Próximo" at bounding box center [775, 420] width 106 height 25
type input "Alta, 300 DPI"
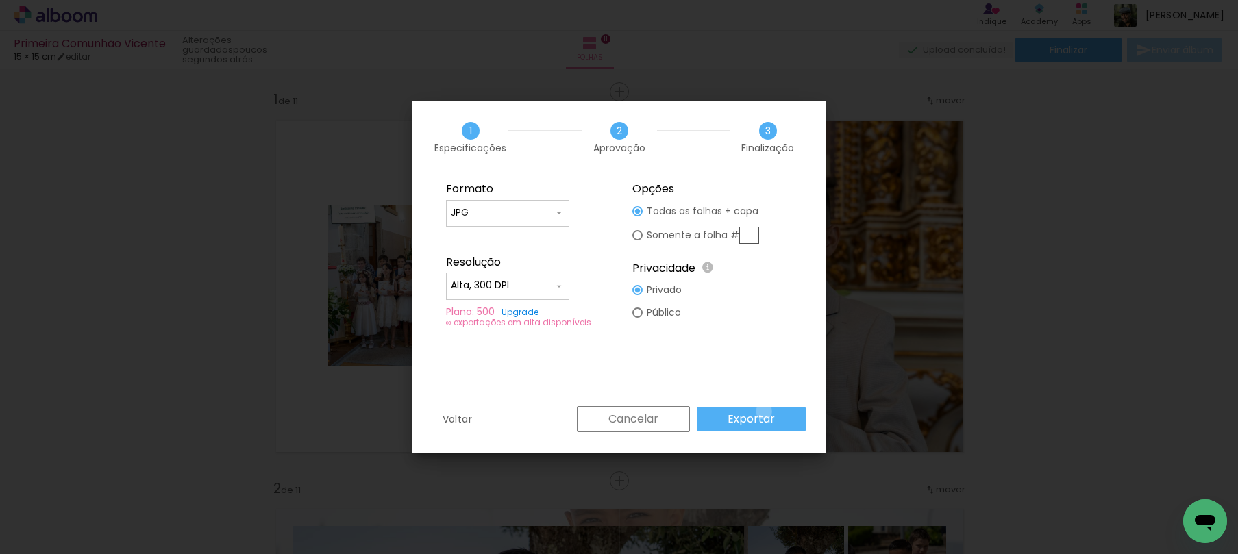
click at [0, 0] on slot "Exportar" at bounding box center [0, 0] width 0 height 0
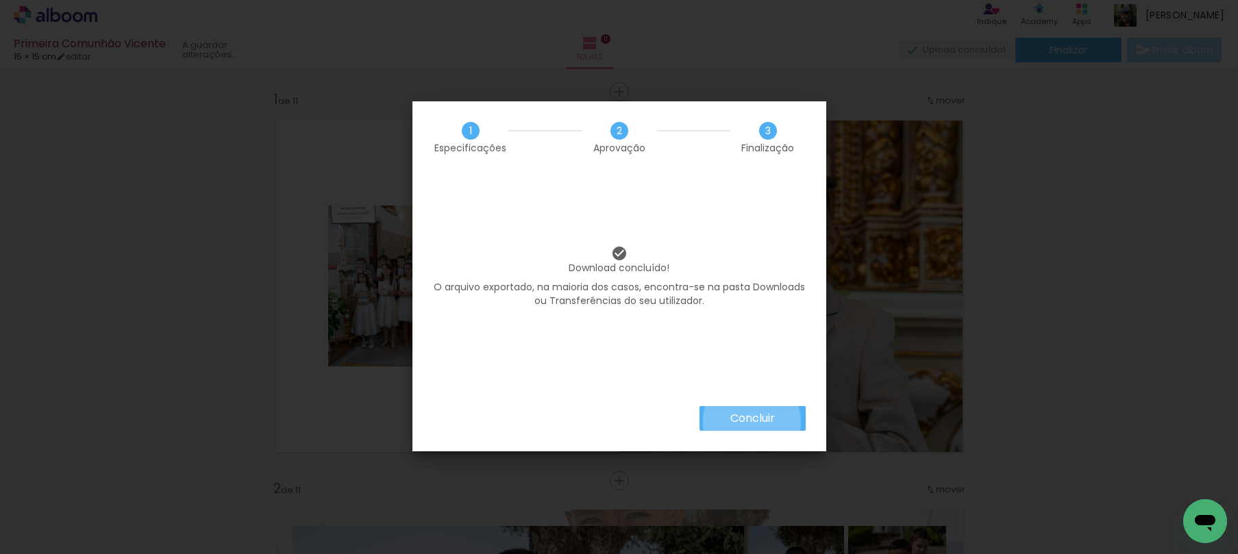
click at [0, 0] on slot "Concluir" at bounding box center [0, 0] width 0 height 0
